Goal: Task Accomplishment & Management: Use online tool/utility

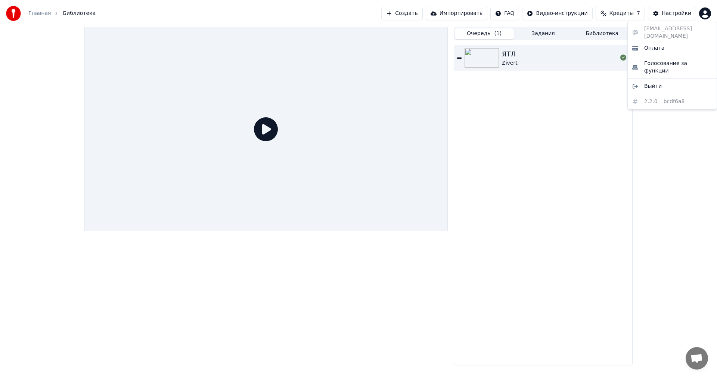
click at [705, 13] on html "Главная Библиотека Создать Импортировать FAQ Видео-инструкции Кредиты 7 Настрой…" at bounding box center [358, 188] width 717 height 377
click at [653, 44] on span "Оплата" at bounding box center [654, 47] width 20 height 7
click at [707, 13] on html "Главная Библиотека Создать Импортировать FAQ Видео-инструкции Кредиты 7 Настрой…" at bounding box center [358, 188] width 717 height 377
click at [653, 44] on span "Оплата" at bounding box center [654, 47] width 20 height 7
click at [486, 59] on img at bounding box center [482, 57] width 34 height 19
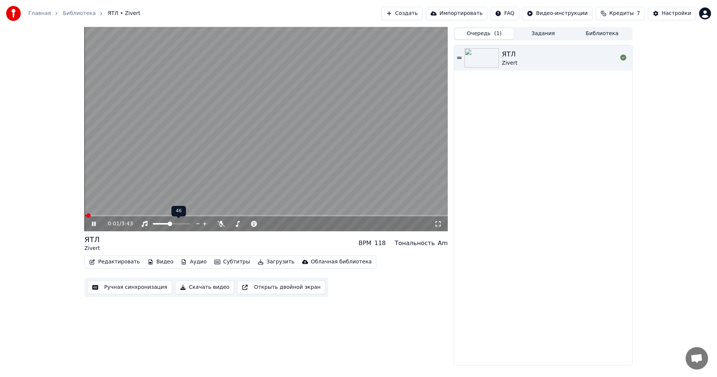
click at [170, 224] on span at bounding box center [161, 223] width 17 height 1
click at [232, 221] on div at bounding box center [255, 223] width 60 height 7
click at [238, 222] on div at bounding box center [255, 223] width 60 height 7
click at [241, 223] on span at bounding box center [247, 223] width 37 height 1
click at [236, 223] on span at bounding box center [232, 223] width 7 height 1
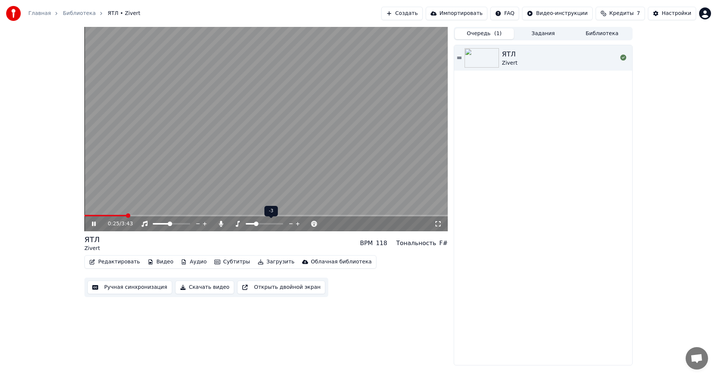
click at [254, 223] on span at bounding box center [250, 223] width 9 height 1
click at [239, 223] on icon at bounding box center [237, 224] width 7 height 6
click at [236, 223] on icon at bounding box center [237, 224] width 7 height 6
click at [237, 226] on icon at bounding box center [238, 224] width 4 height 6
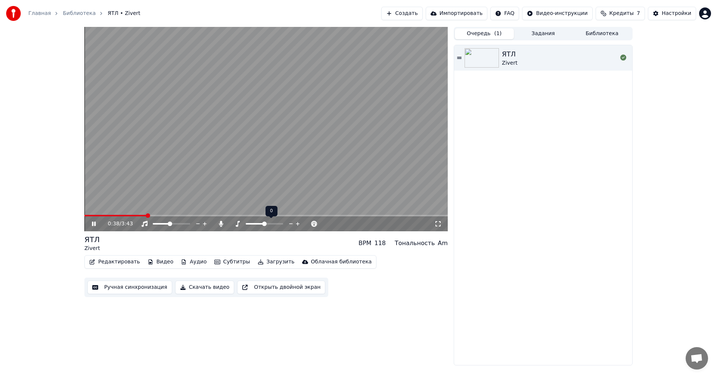
click at [236, 222] on icon at bounding box center [237, 224] width 7 height 6
click at [246, 223] on div at bounding box center [271, 223] width 60 height 7
click at [246, 223] on span at bounding box center [248, 223] width 4 height 4
click at [238, 225] on icon at bounding box center [238, 224] width 4 height 6
click at [218, 226] on icon at bounding box center [220, 224] width 7 height 6
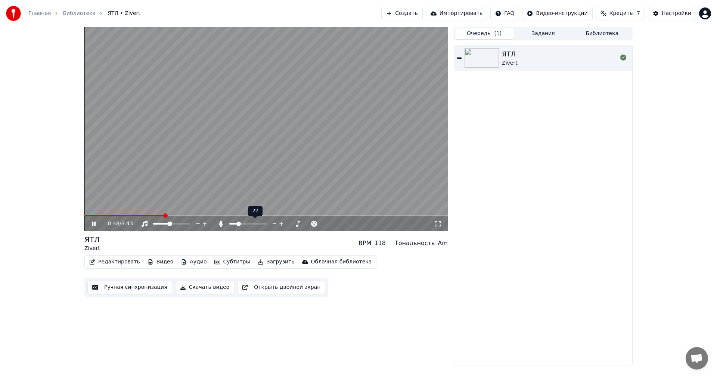
click at [238, 224] on span at bounding box center [247, 223] width 37 height 1
click at [236, 223] on div at bounding box center [255, 223] width 60 height 7
click at [235, 223] on span at bounding box center [231, 223] width 5 height 1
click at [233, 223] on span at bounding box center [235, 223] width 4 height 4
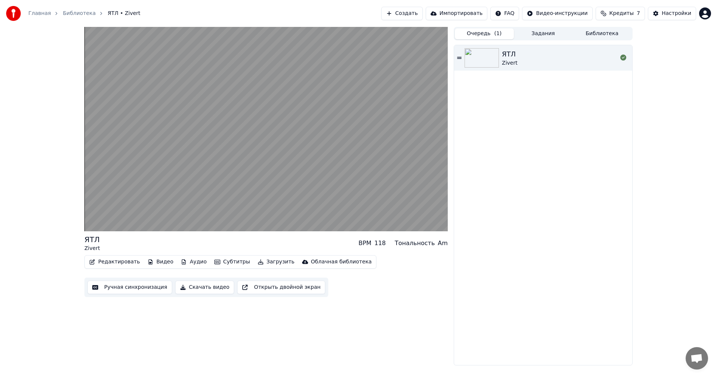
click at [278, 285] on button "Открыть двойной экран" at bounding box center [281, 287] width 88 height 13
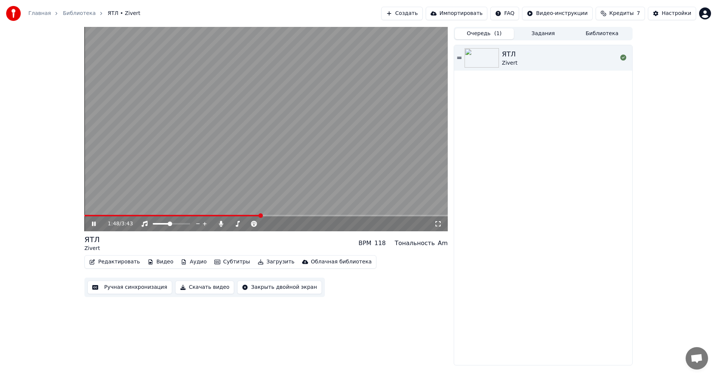
click at [428, 245] on div "Тональность" at bounding box center [415, 243] width 40 height 9
click at [444, 243] on div "Am" at bounding box center [443, 243] width 10 height 9
click at [206, 224] on icon at bounding box center [204, 223] width 7 height 7
click at [283, 223] on icon at bounding box center [281, 223] width 7 height 7
click at [281, 223] on icon at bounding box center [281, 223] width 7 height 7
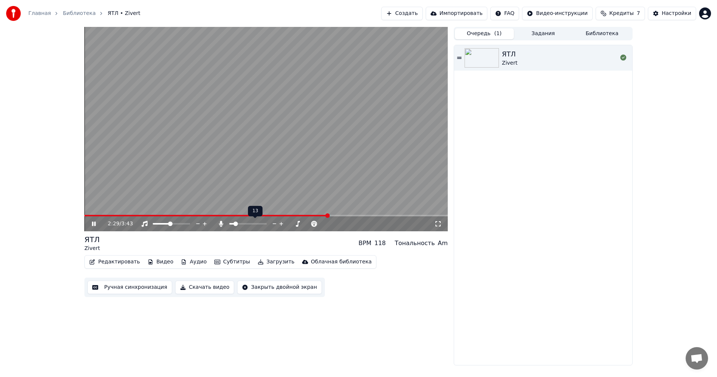
click at [281, 223] on icon at bounding box center [281, 223] width 7 height 7
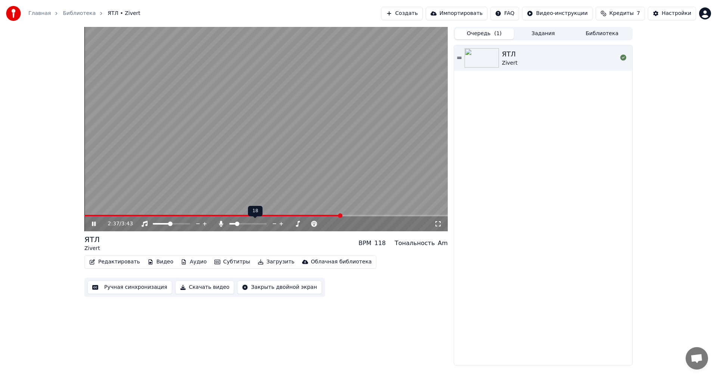
click at [281, 223] on icon at bounding box center [281, 223] width 7 height 7
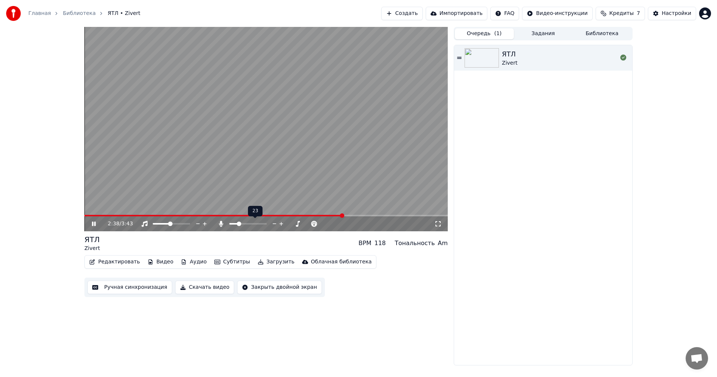
click at [281, 223] on icon at bounding box center [281, 223] width 7 height 7
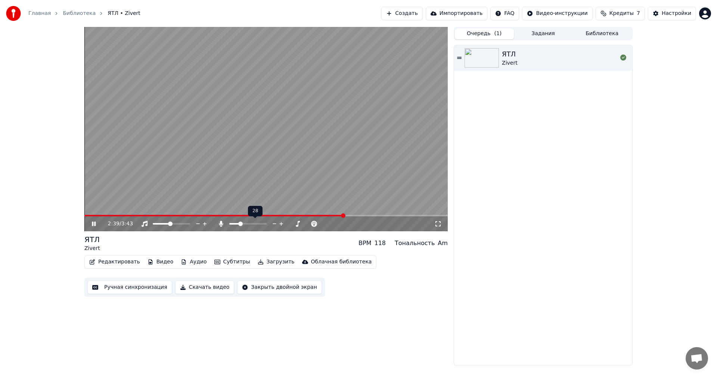
click at [281, 223] on icon at bounding box center [281, 223] width 7 height 7
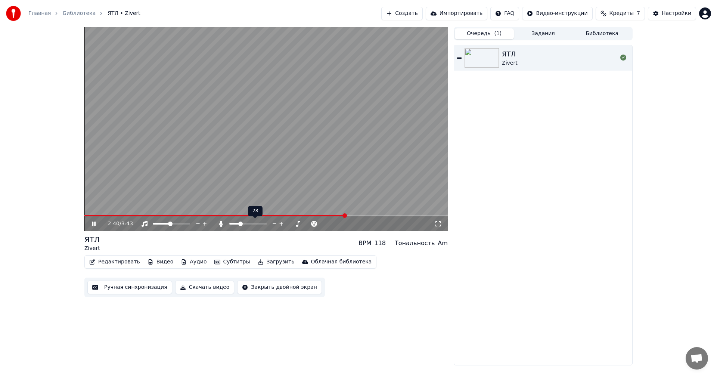
click at [281, 223] on icon at bounding box center [281, 223] width 7 height 7
click at [281, 222] on icon at bounding box center [281, 223] width 7 height 7
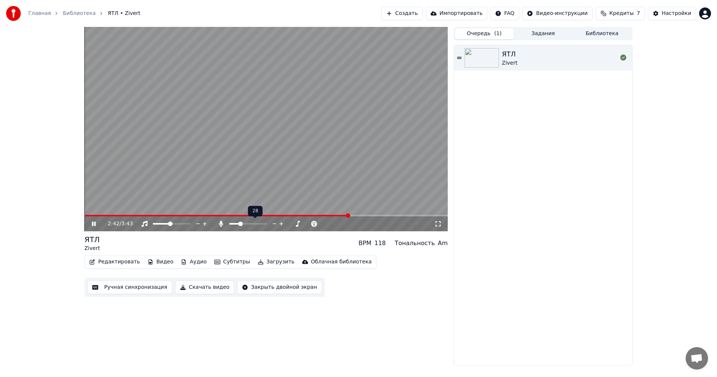
click at [281, 222] on icon at bounding box center [281, 223] width 7 height 7
click at [281, 223] on icon at bounding box center [281, 223] width 7 height 7
click at [281, 223] on icon at bounding box center [281, 224] width 4 height 4
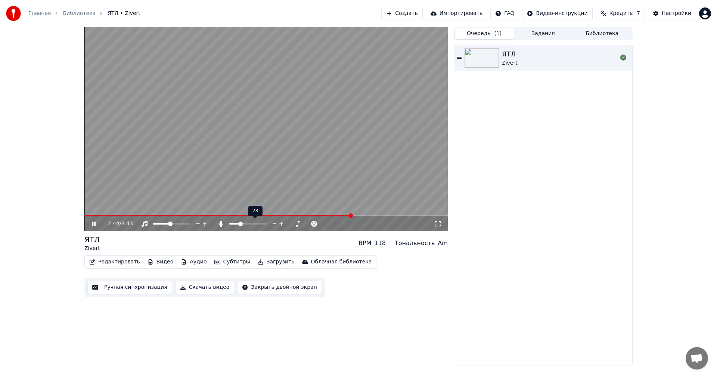
click at [281, 223] on icon at bounding box center [281, 224] width 4 height 4
click at [249, 225] on div at bounding box center [255, 223] width 60 height 7
click at [255, 224] on span at bounding box center [247, 223] width 37 height 1
click at [230, 223] on div at bounding box center [255, 223] width 60 height 7
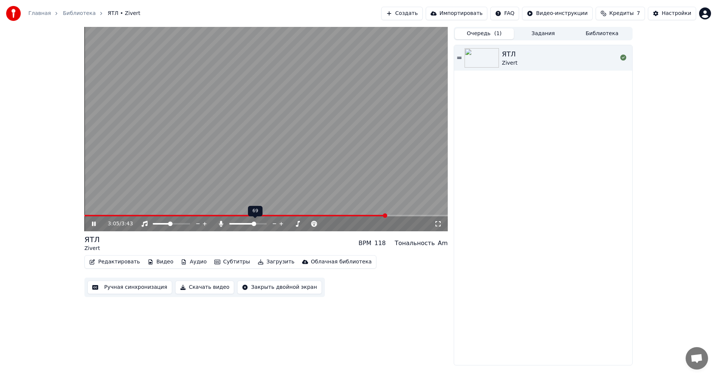
click at [231, 223] on div at bounding box center [255, 223] width 60 height 7
click at [231, 224] on div at bounding box center [255, 223] width 60 height 7
click at [231, 224] on span at bounding box center [229, 223] width 1 height 1
click at [241, 223] on span at bounding box center [247, 223] width 37 height 1
click at [439, 223] on icon at bounding box center [437, 224] width 7 height 6
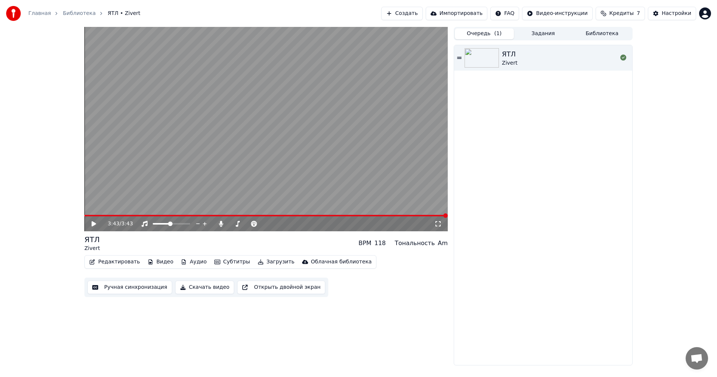
click at [93, 223] on icon at bounding box center [94, 223] width 4 height 5
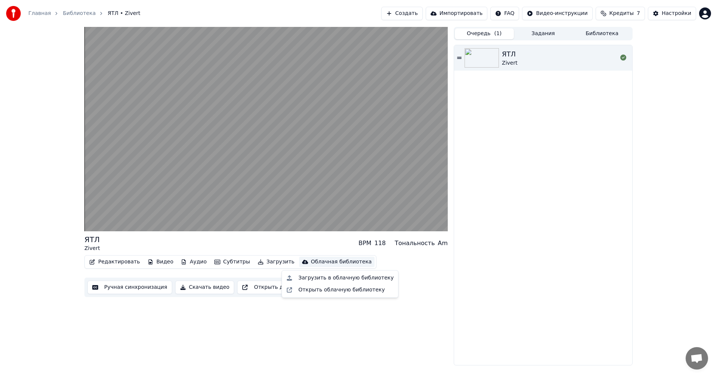
click at [311, 261] on div "Облачная библиотека" at bounding box center [341, 261] width 61 height 7
click at [329, 277] on div "Загрузить в облачную библиотеку" at bounding box center [345, 277] width 95 height 7
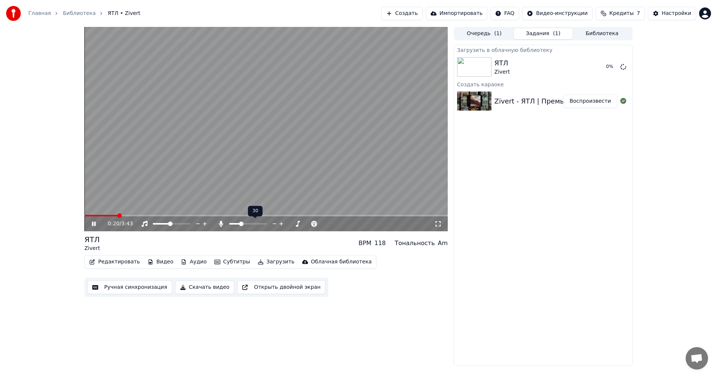
click at [239, 223] on span at bounding box center [241, 223] width 4 height 4
click at [238, 224] on span at bounding box center [234, 223] width 11 height 1
click at [239, 224] on span at bounding box center [241, 223] width 4 height 4
click at [234, 223] on span at bounding box center [231, 223] width 5 height 1
click at [251, 224] on span at bounding box center [247, 223] width 37 height 1
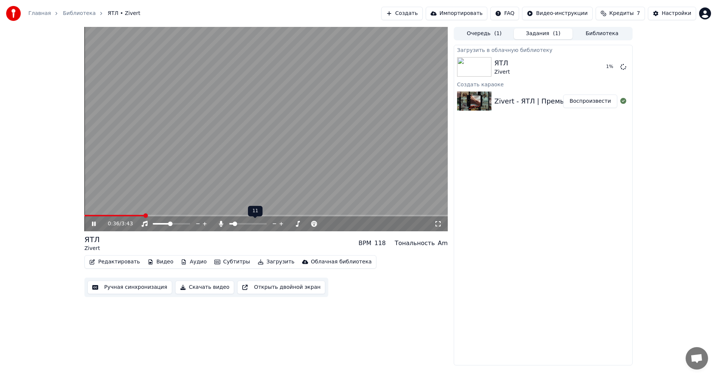
click at [233, 224] on span at bounding box center [231, 223] width 4 height 1
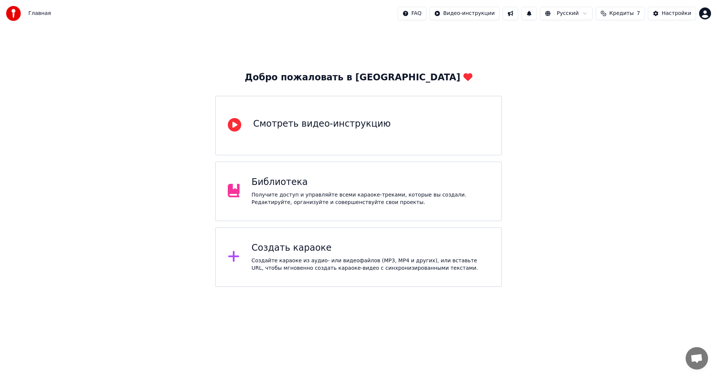
click at [300, 252] on div "Создать караоке" at bounding box center [371, 248] width 238 height 12
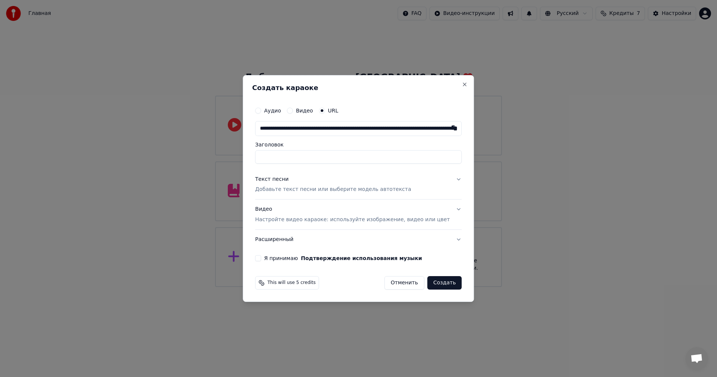
scroll to position [0, 2566]
type input "**********"
click at [447, 180] on button "Текст песни Добавьте текст песни или выберите модель автотекста" at bounding box center [358, 185] width 207 height 30
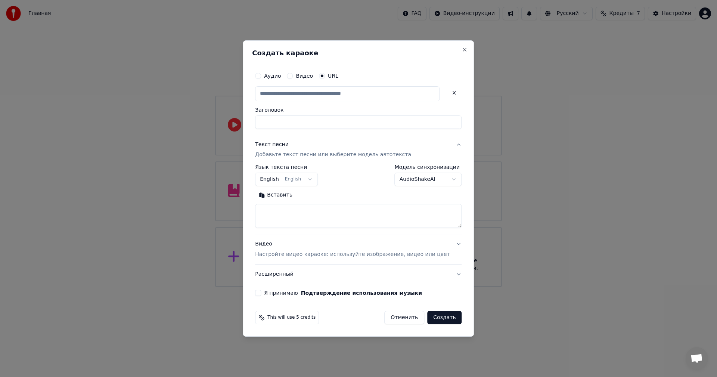
type input "**********"
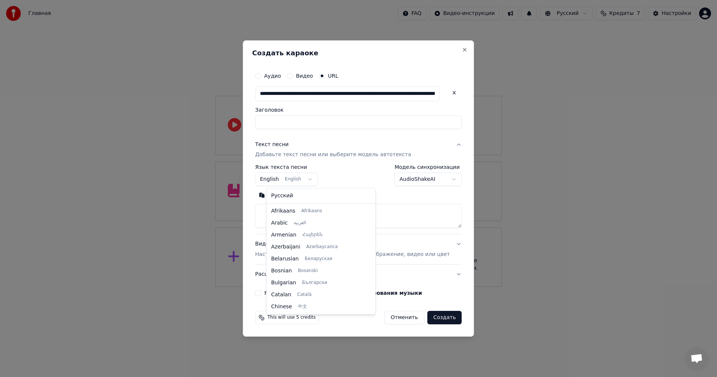
click at [317, 181] on body "**********" at bounding box center [358, 143] width 717 height 287
select select "**"
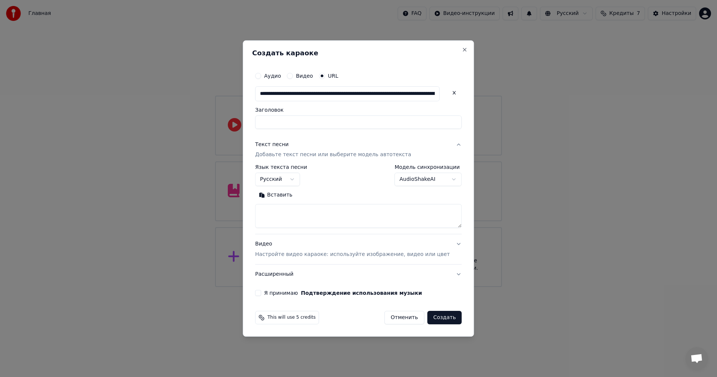
click at [442, 179] on body "**********" at bounding box center [358, 143] width 717 height 287
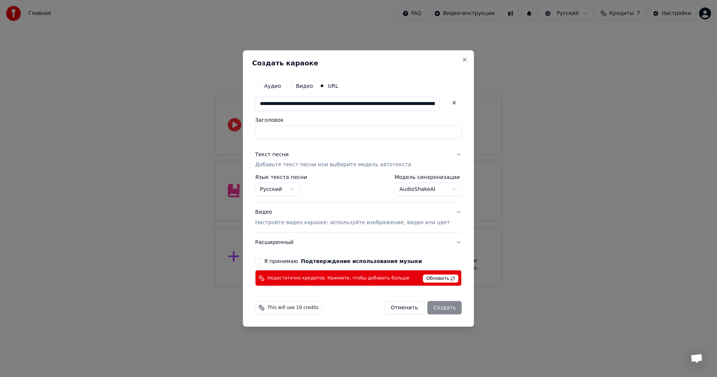
click at [436, 306] on div "Отменить Создать" at bounding box center [422, 307] width 77 height 13
click at [395, 307] on button "Отменить" at bounding box center [404, 307] width 40 height 13
select select "**********"
select select
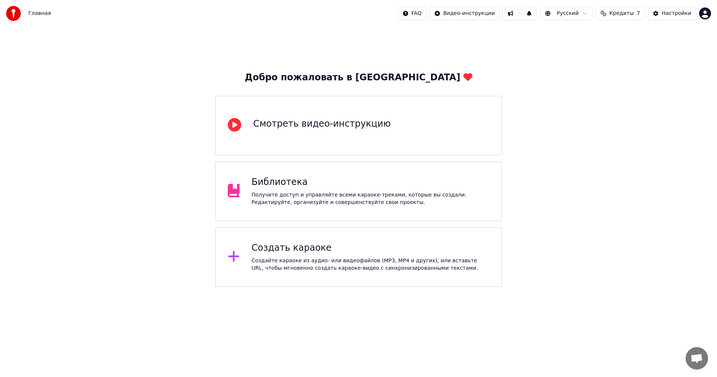
click at [345, 257] on div "Создайте караоке из аудио- или видеофайлов (MP3, MP4 и других), или вставьте UR…" at bounding box center [371, 264] width 238 height 15
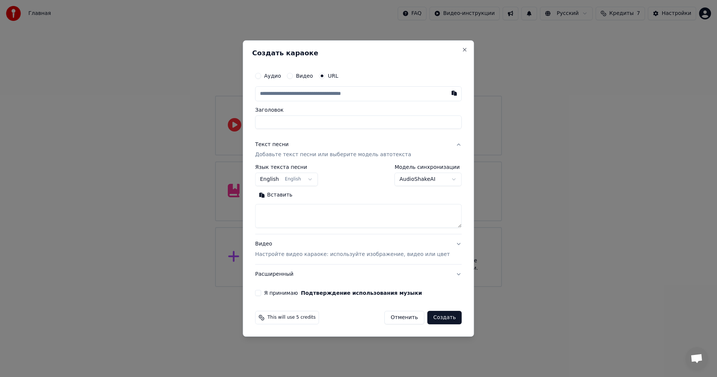
click at [406, 91] on input "text" at bounding box center [358, 93] width 207 height 15
type input "**********"
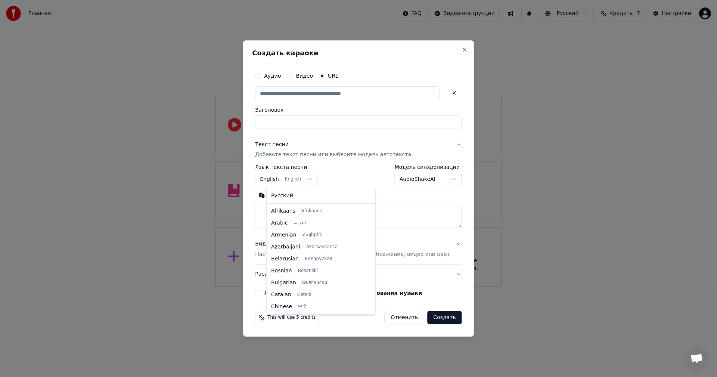
scroll to position [0, 0]
click at [318, 177] on body "**********" at bounding box center [358, 143] width 717 height 287
select select "**"
type input "**********"
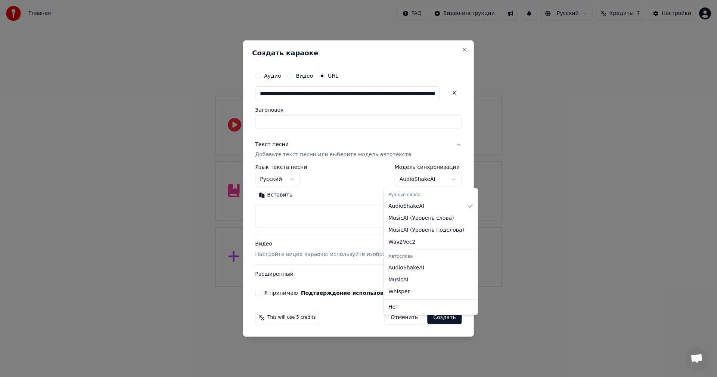
click at [444, 180] on body "**********" at bounding box center [358, 143] width 717 height 287
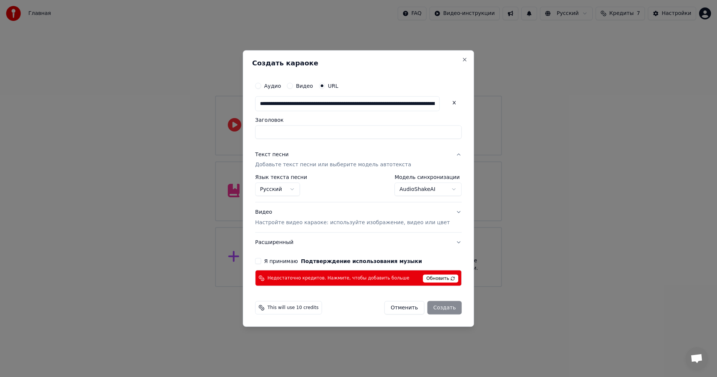
click at [399, 308] on button "Отменить" at bounding box center [404, 307] width 40 height 13
select select "**********"
select select
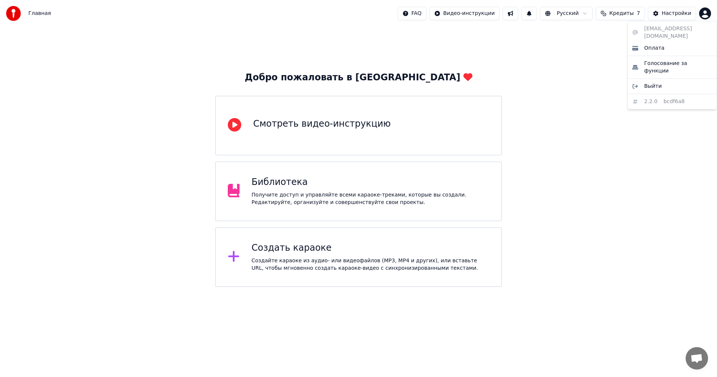
click at [704, 15] on html "Главная FAQ Видео-инструкции Русский Кредиты 7 Настройки Добро пожаловать в You…" at bounding box center [358, 143] width 717 height 287
click at [658, 44] on span "Оплата" at bounding box center [654, 47] width 20 height 7
click at [15, 13] on img at bounding box center [13, 13] width 15 height 15
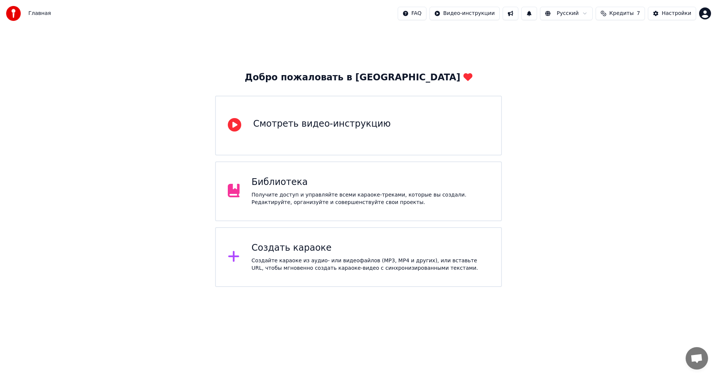
click at [15, 13] on img at bounding box center [13, 13] width 15 height 15
